Goal: Navigation & Orientation: Find specific page/section

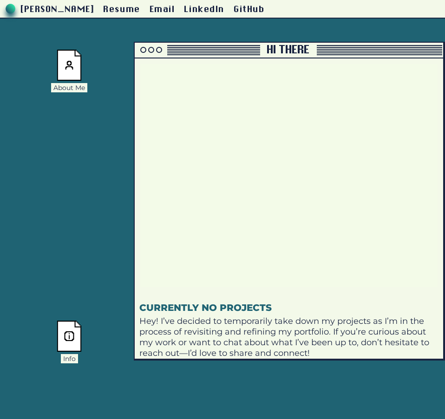
drag, startPoint x: 260, startPoint y: 35, endPoint x: 327, endPoint y: 49, distance: 68.3
click at [327, 49] on div at bounding box center [379, 49] width 125 height 1
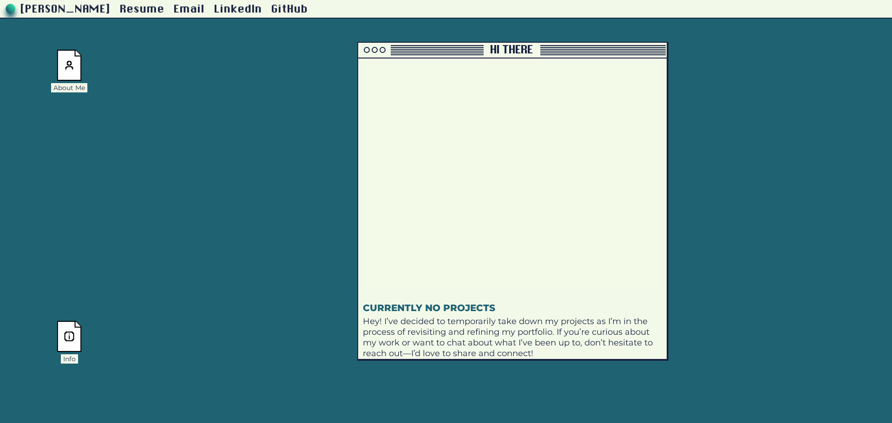
click at [137, 302] on div "[PERSON_NAME] Resume Email LinkedIn GitHub About Me Info Project Archive Hi the…" at bounding box center [446, 173] width 892 height 347
click at [444, 48] on div "Hi there" at bounding box center [511, 50] width 47 height 11
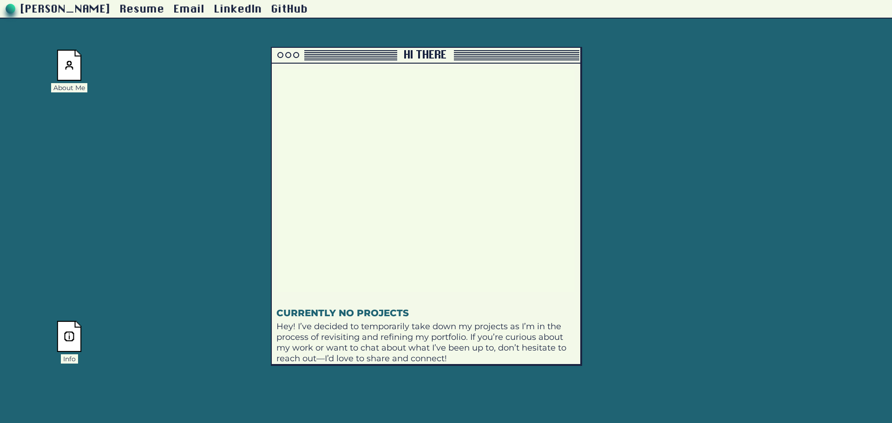
drag, startPoint x: 567, startPoint y: 49, endPoint x: 312, endPoint y: 56, distance: 256.0
click at [444, 55] on div at bounding box center [516, 54] width 125 height 1
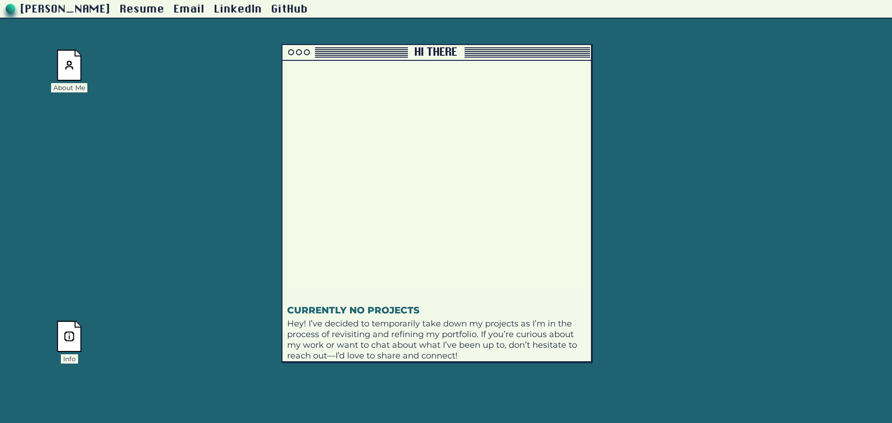
drag, startPoint x: 316, startPoint y: 56, endPoint x: 519, endPoint y: 36, distance: 203.9
click at [444, 47] on div "Hi there" at bounding box center [435, 52] width 47 height 11
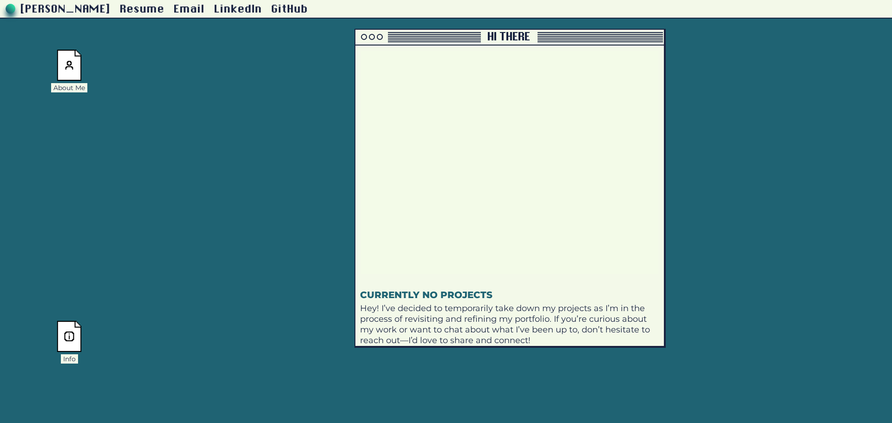
click at [71, 348] on img at bounding box center [69, 336] width 25 height 31
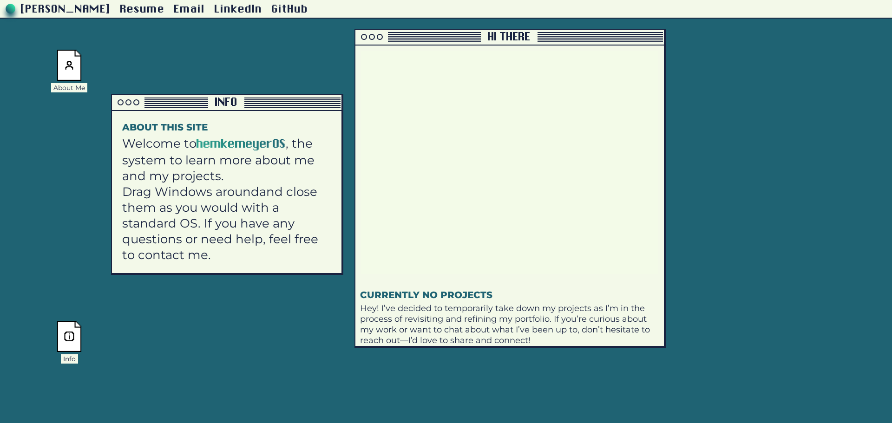
drag, startPoint x: 138, startPoint y: 242, endPoint x: 174, endPoint y: 108, distance: 139.3
click at [174, 108] on div "Info" at bounding box center [226, 103] width 229 height 16
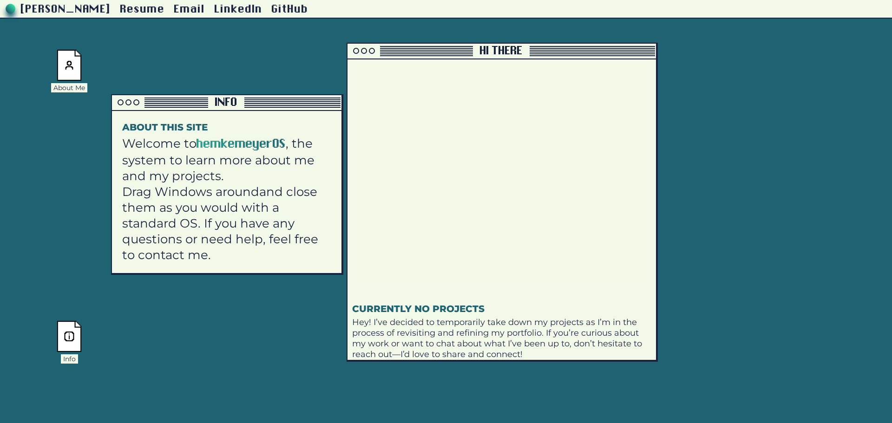
drag, startPoint x: 397, startPoint y: 33, endPoint x: 367, endPoint y: 59, distance: 39.8
click at [381, 56] on div at bounding box center [409, 51] width 125 height 10
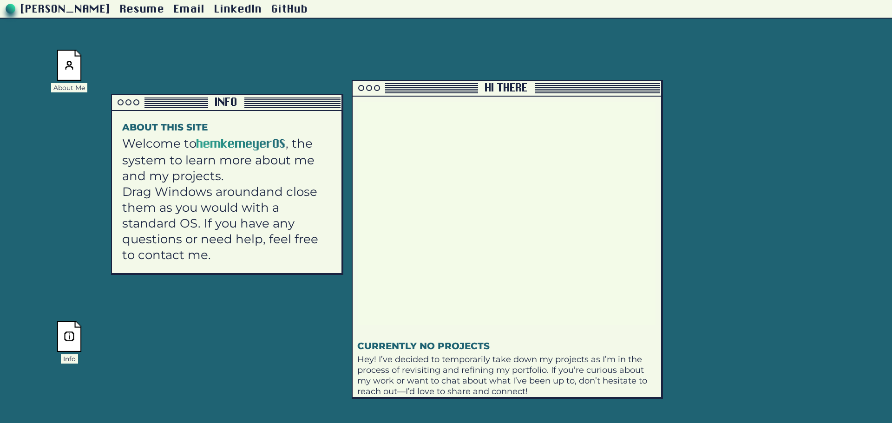
drag, startPoint x: 406, startPoint y: 68, endPoint x: 416, endPoint y: 70, distance: 9.9
click at [416, 83] on div at bounding box center [414, 88] width 125 height 10
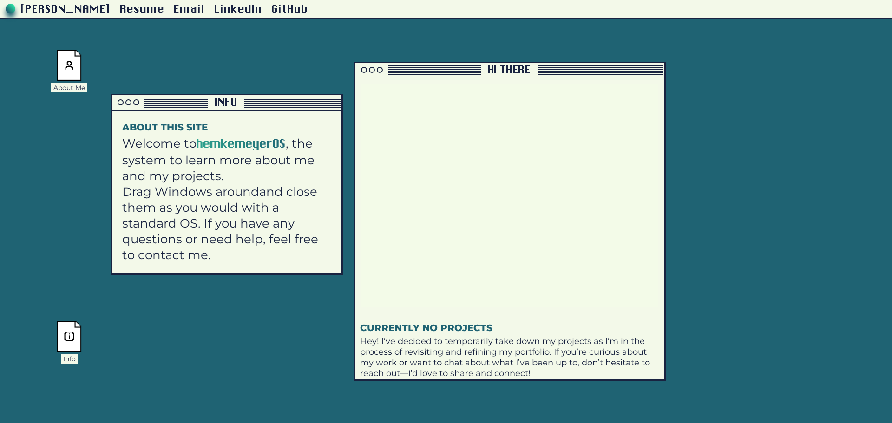
click at [65, 72] on img at bounding box center [69, 65] width 25 height 31
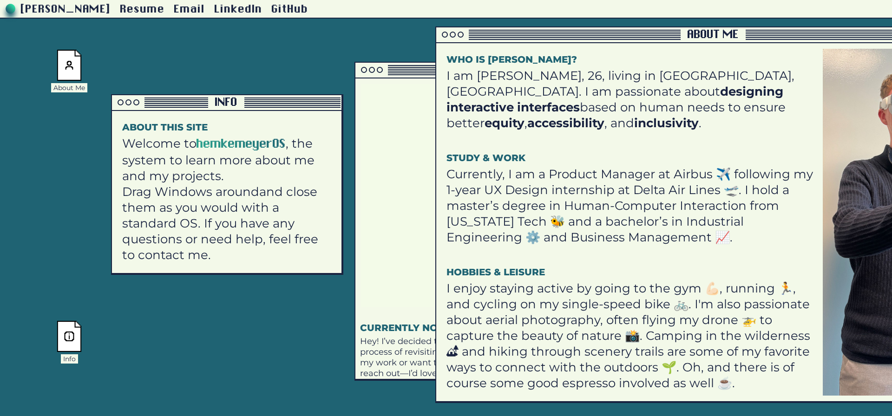
drag, startPoint x: 137, startPoint y: 46, endPoint x: 506, endPoint y: 35, distance: 368.4
click at [444, 35] on div at bounding box center [558, 35] width 244 height 10
click at [67, 63] on img at bounding box center [69, 65] width 25 height 31
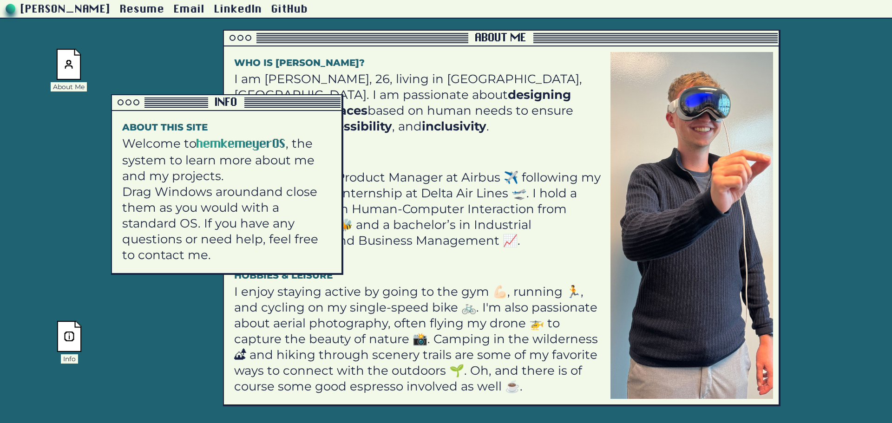
drag, startPoint x: 540, startPoint y: 32, endPoint x: 327, endPoint y: 35, distance: 212.2
click at [327, 35] on div at bounding box center [346, 35] width 244 height 1
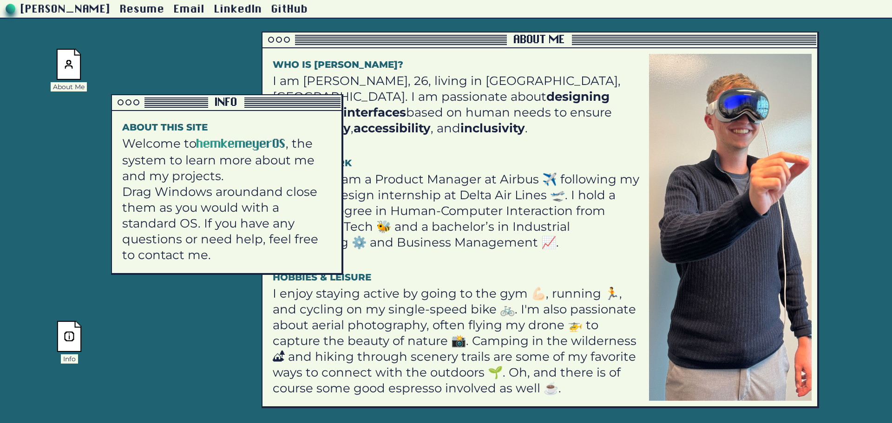
drag, startPoint x: 327, startPoint y: 35, endPoint x: 372, endPoint y: 38, distance: 45.1
click at [372, 38] on div at bounding box center [384, 37] width 244 height 1
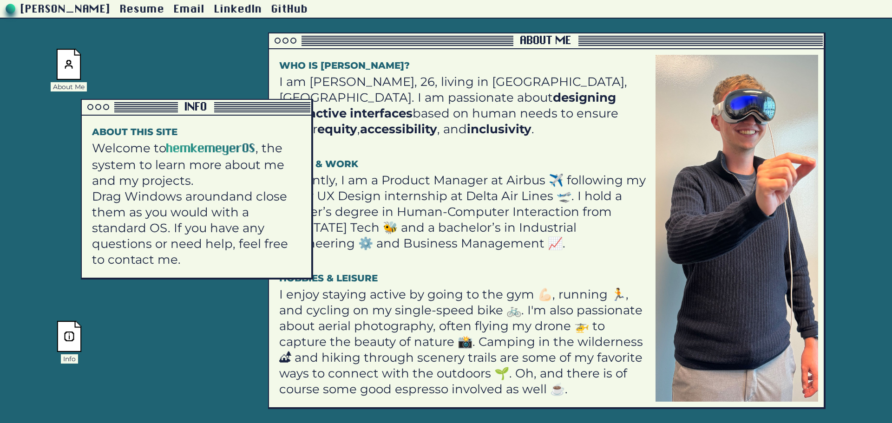
drag, startPoint x: 267, startPoint y: 102, endPoint x: 141, endPoint y: 127, distance: 129.1
click at [214, 112] on div at bounding box center [262, 107] width 96 height 10
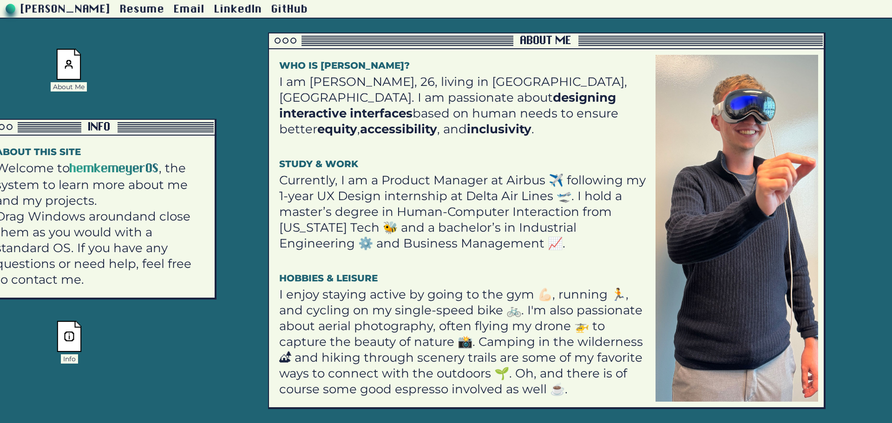
click at [286, 39] on div at bounding box center [285, 41] width 6 height 6
click at [278, 42] on div at bounding box center [277, 41] width 6 height 6
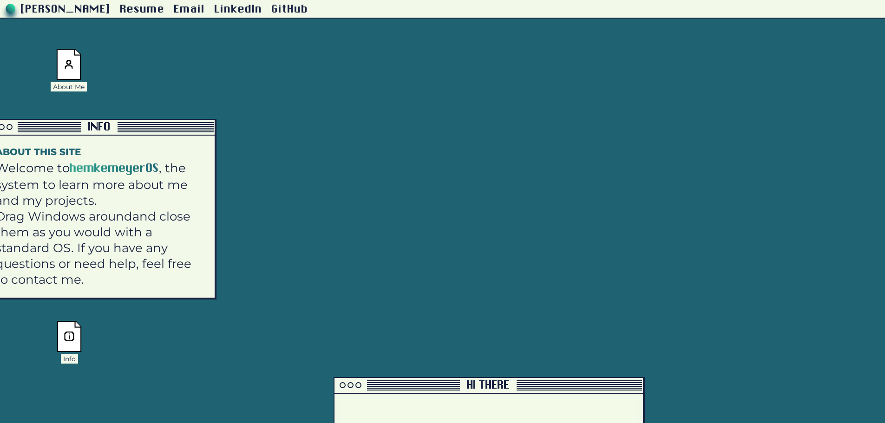
drag, startPoint x: 471, startPoint y: 70, endPoint x: 454, endPoint y: 385, distance: 315.8
click at [444, 385] on div at bounding box center [396, 385] width 125 height 10
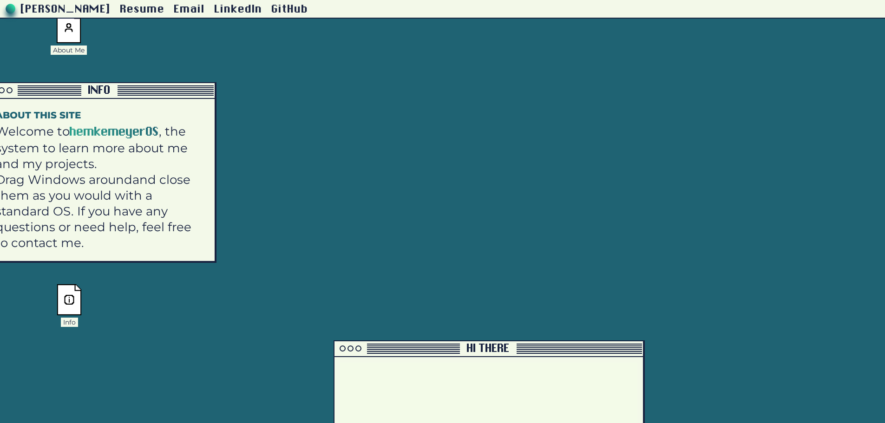
scroll to position [273, 0]
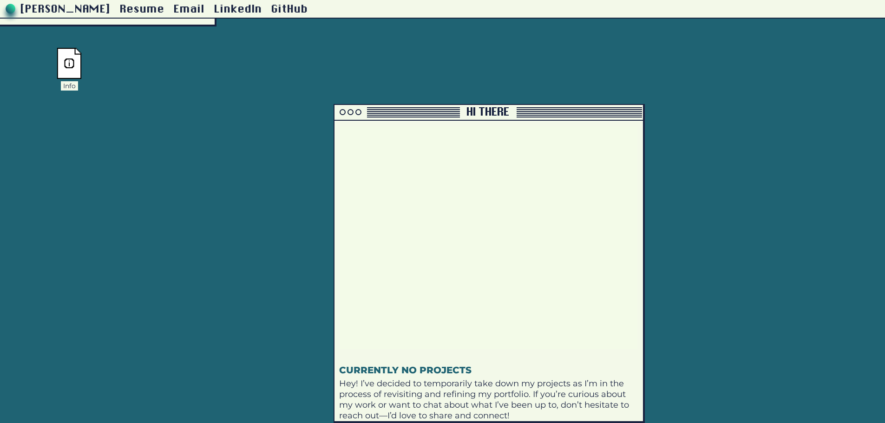
drag, startPoint x: 427, startPoint y: 104, endPoint x: 427, endPoint y: 112, distance: 8.4
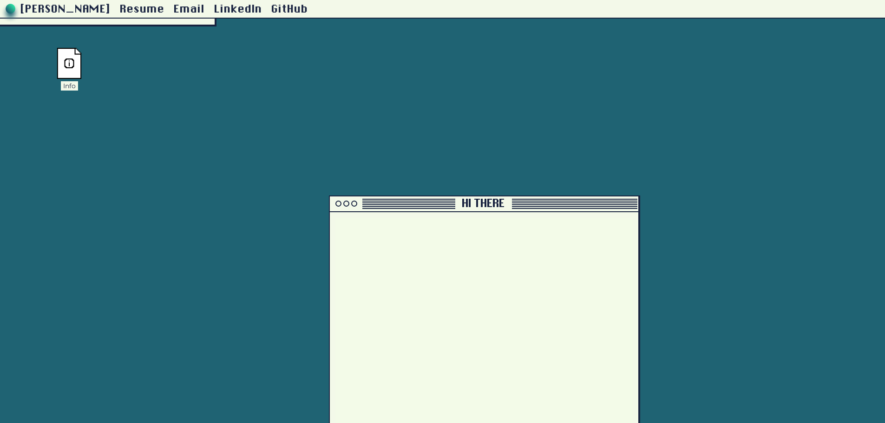
drag, startPoint x: 431, startPoint y: 143, endPoint x: 413, endPoint y: 349, distance: 206.9
click at [414, 205] on div at bounding box center [392, 204] width 125 height 1
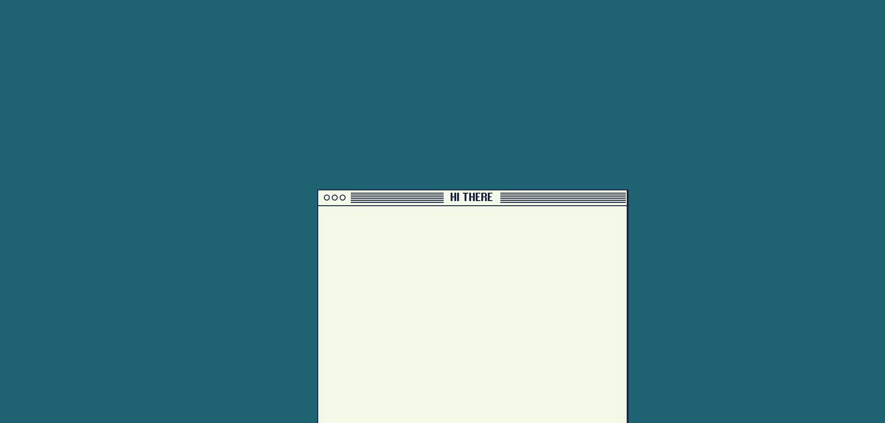
scroll to position [504, 0]
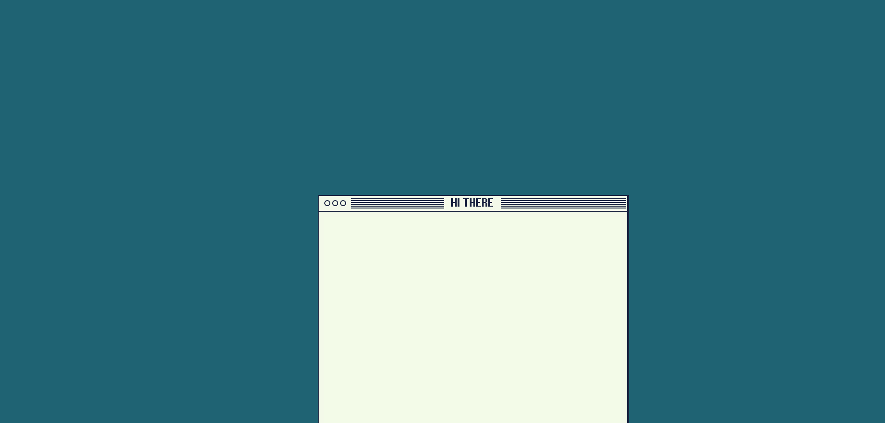
drag, startPoint x: 419, startPoint y: 117, endPoint x: 420, endPoint y: 321, distance: 204.3
click at [420, 209] on div at bounding box center [381, 208] width 125 height 1
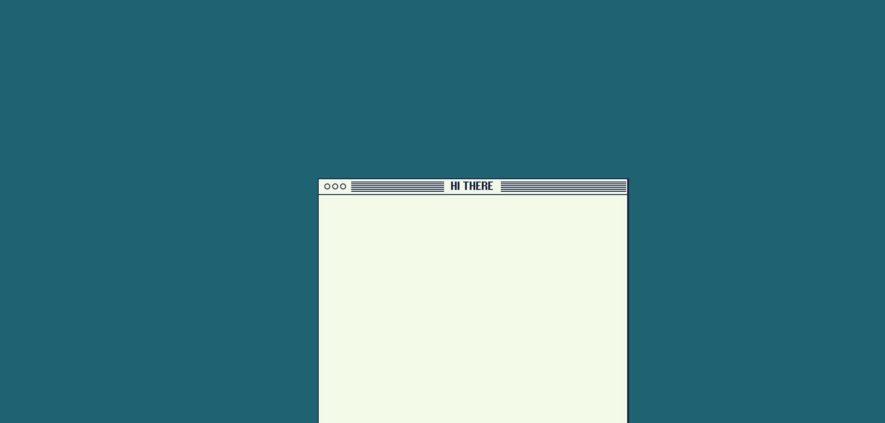
scroll to position [709, 0]
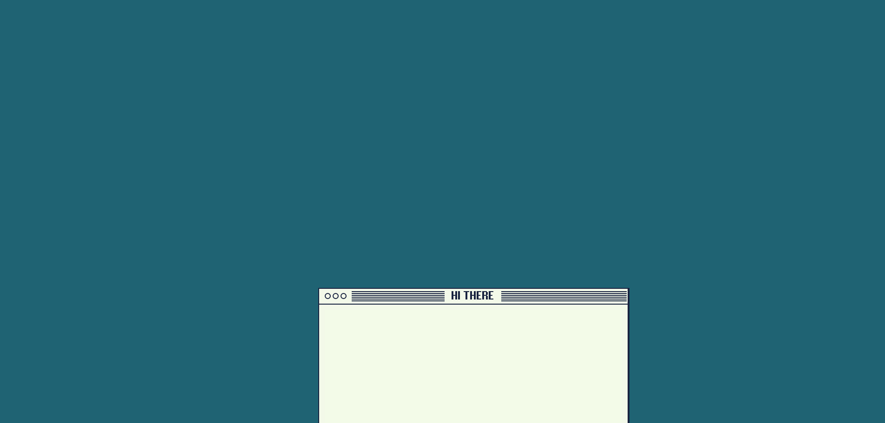
drag, startPoint x: 413, startPoint y: 117, endPoint x: 414, endPoint y: 304, distance: 187.6
click at [414, 301] on div at bounding box center [381, 300] width 125 height 1
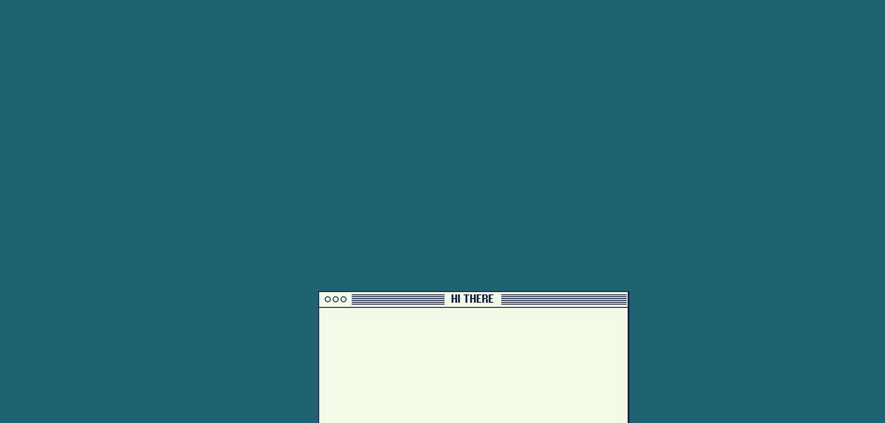
scroll to position [896, 0]
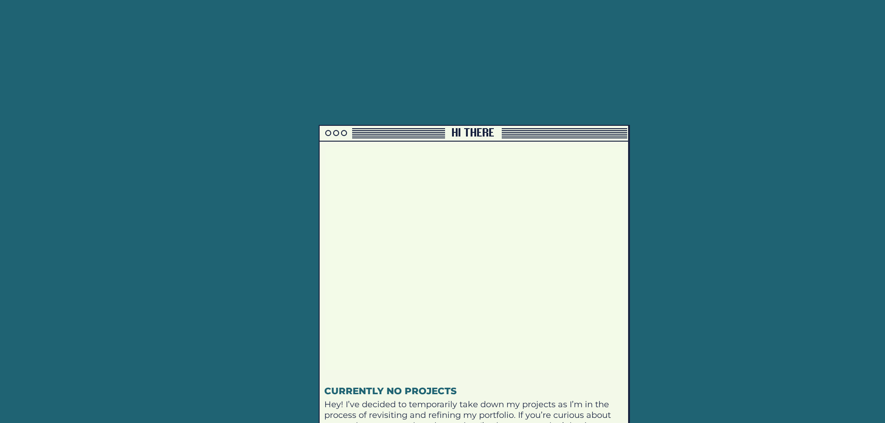
drag, startPoint x: 391, startPoint y: 113, endPoint x: 394, endPoint y: 318, distance: 205.3
click at [393, 131] on div at bounding box center [381, 130] width 125 height 1
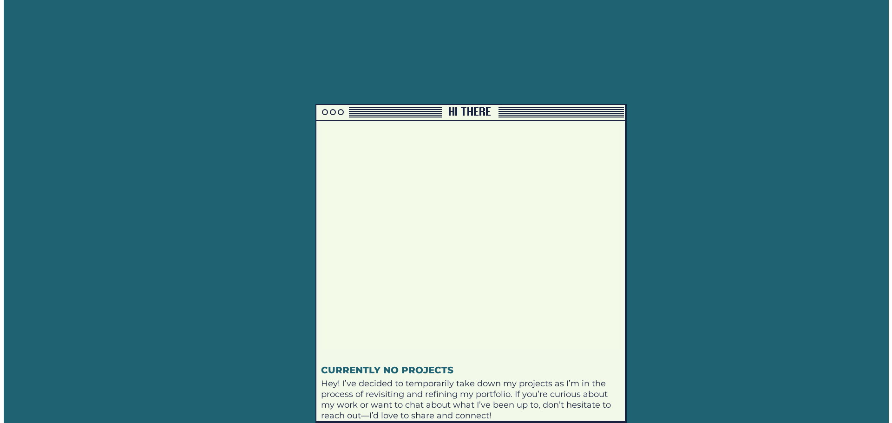
scroll to position [0, 0]
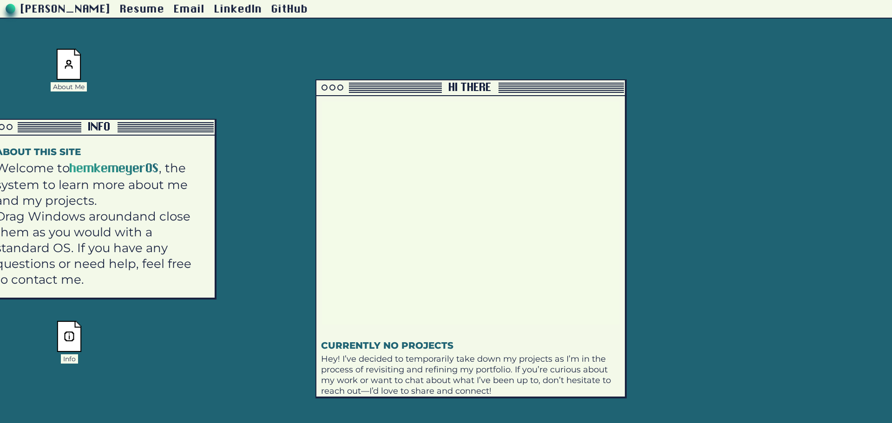
drag, startPoint x: 620, startPoint y: 113, endPoint x: 611, endPoint y: 89, distance: 26.1
click at [444, 89] on div at bounding box center [560, 88] width 125 height 1
drag, startPoint x: 346, startPoint y: 4, endPoint x: 241, endPoint y: 16, distance: 105.6
click at [241, 16] on div "Resume Email LinkedIn GitHub" at bounding box center [505, 9] width 771 height 18
click at [247, 32] on div "[PERSON_NAME] Resume Email LinkedIn GitHub About Me Info Project Archive Hi the…" at bounding box center [446, 173] width 892 height 347
